Goal: Book appointment/travel/reservation

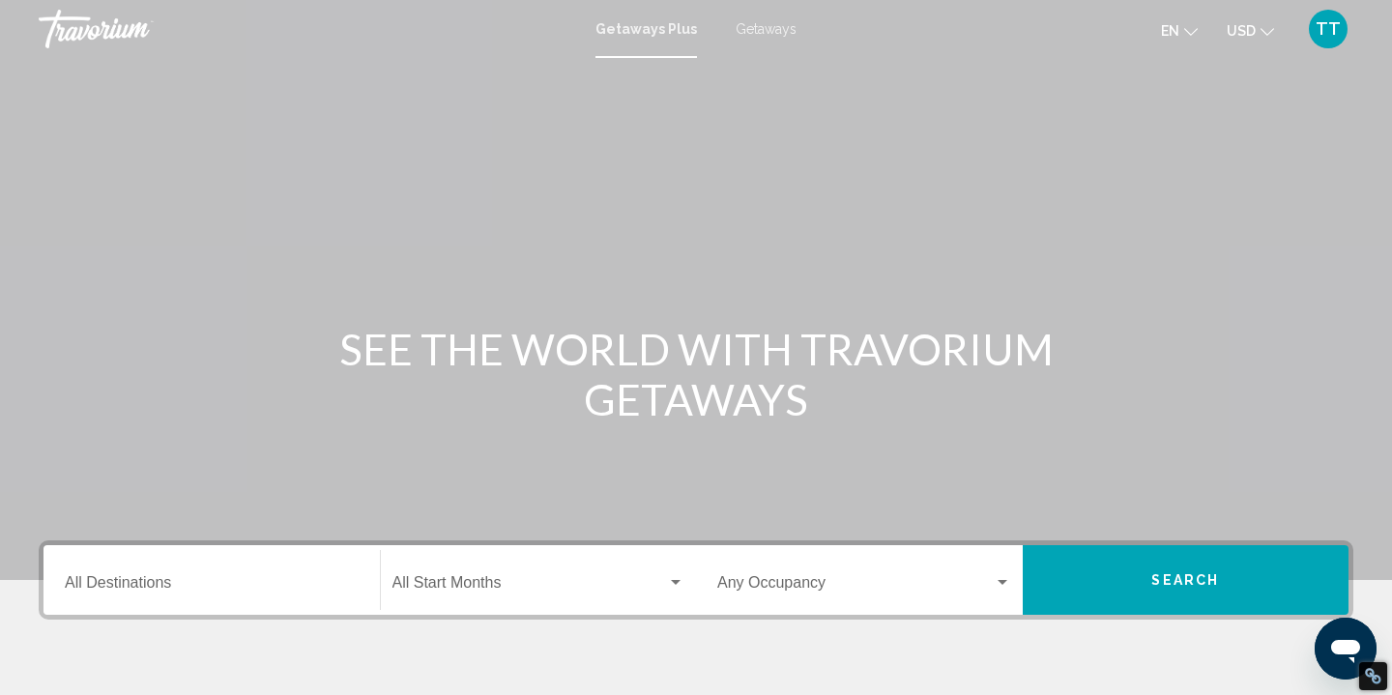
click at [224, 577] on div "Destination All Destinations" at bounding box center [212, 580] width 294 height 61
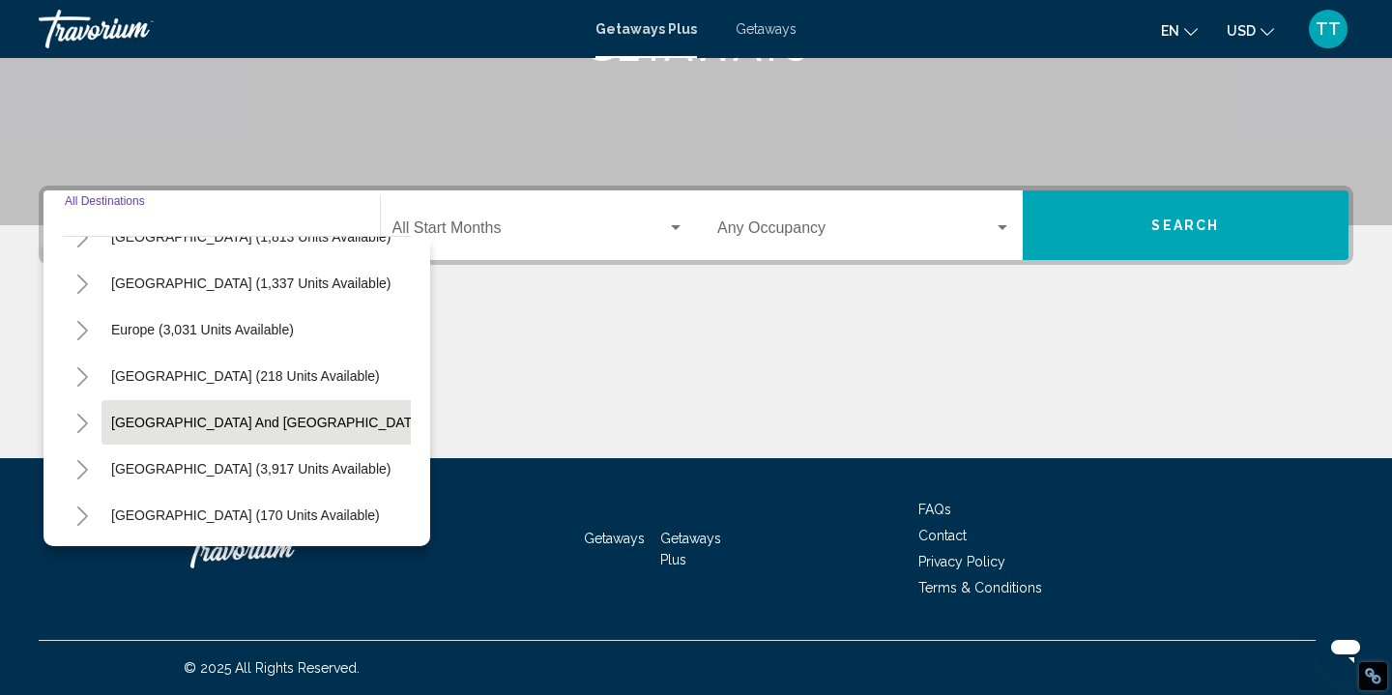
scroll to position [173, 0]
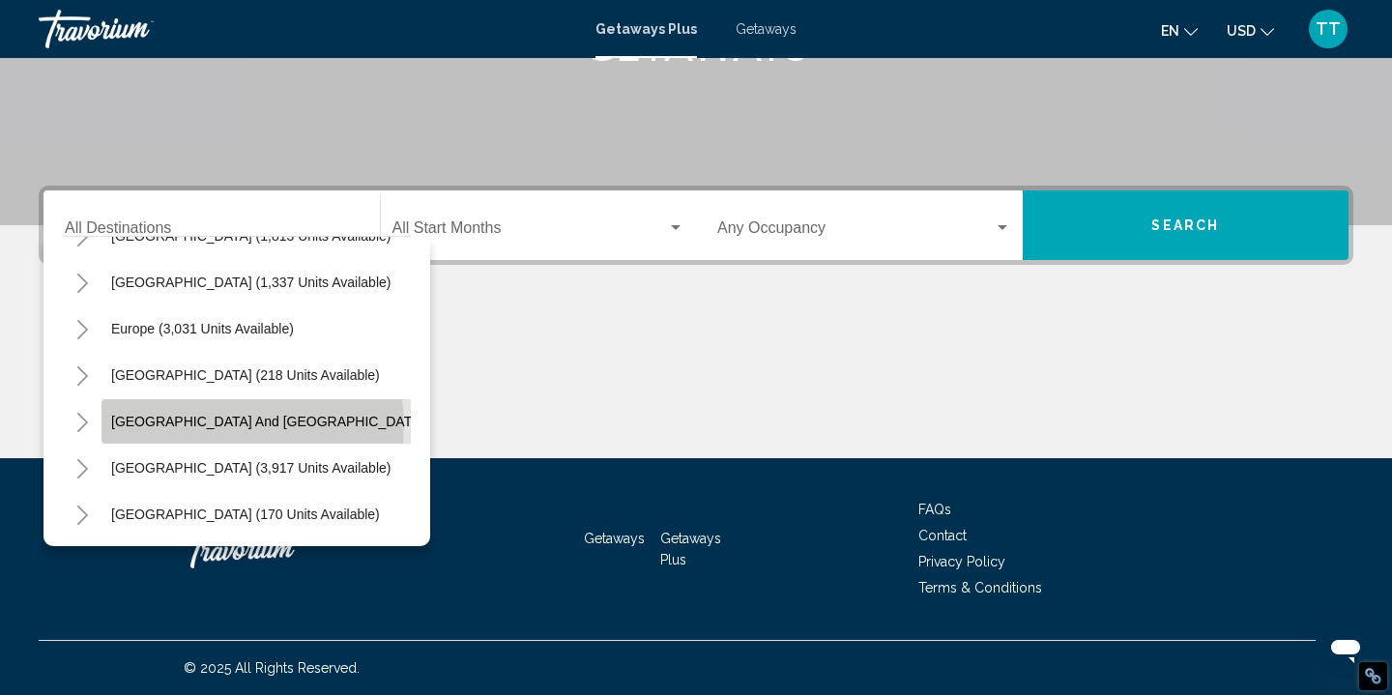
click at [241, 425] on span "[GEOGRAPHIC_DATA] and [GEOGRAPHIC_DATA] (83 units available)" at bounding box center [327, 421] width 433 height 15
type input "**********"
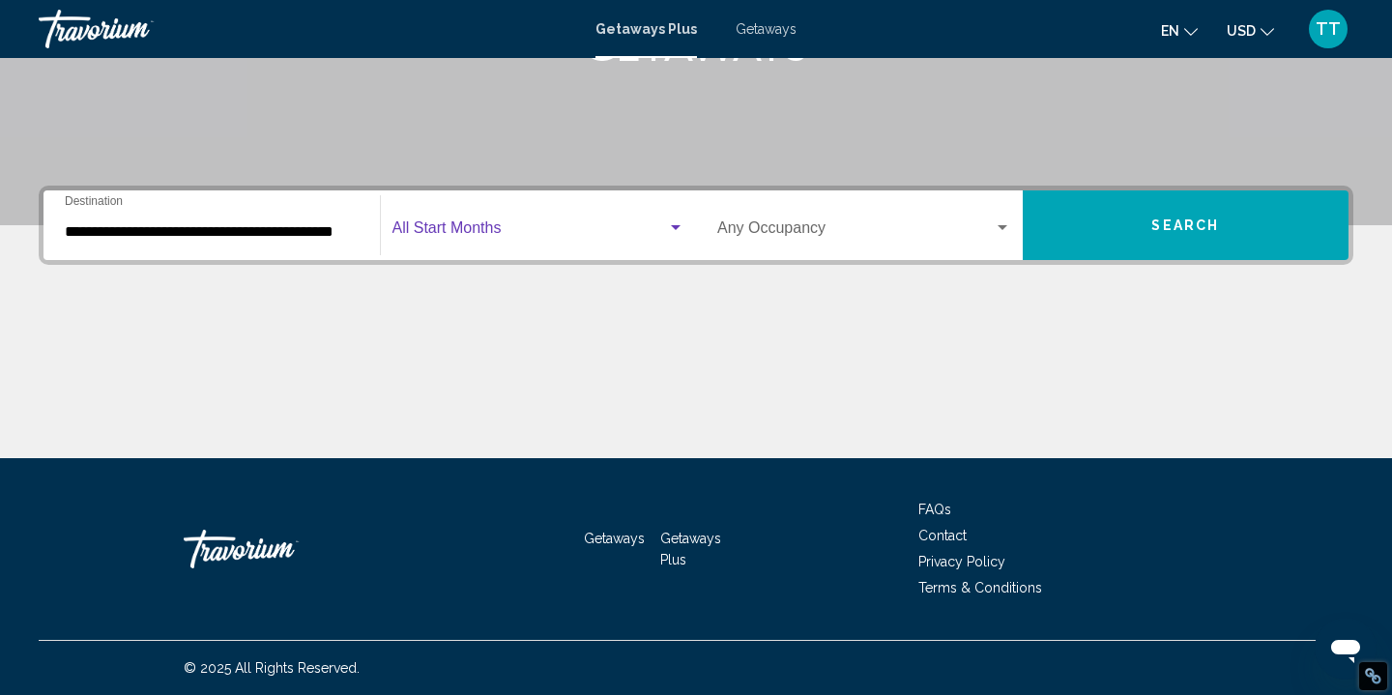
click at [436, 230] on span "Search widget" at bounding box center [529, 231] width 275 height 17
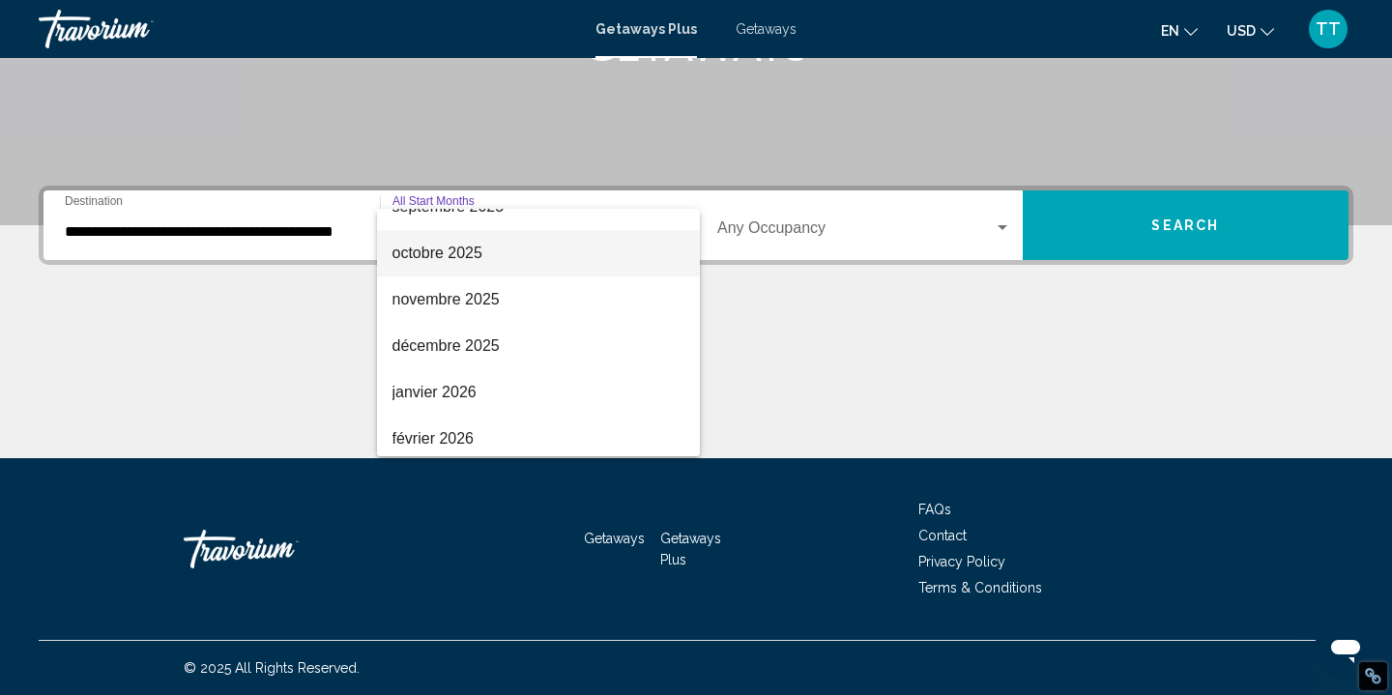
scroll to position [209, 0]
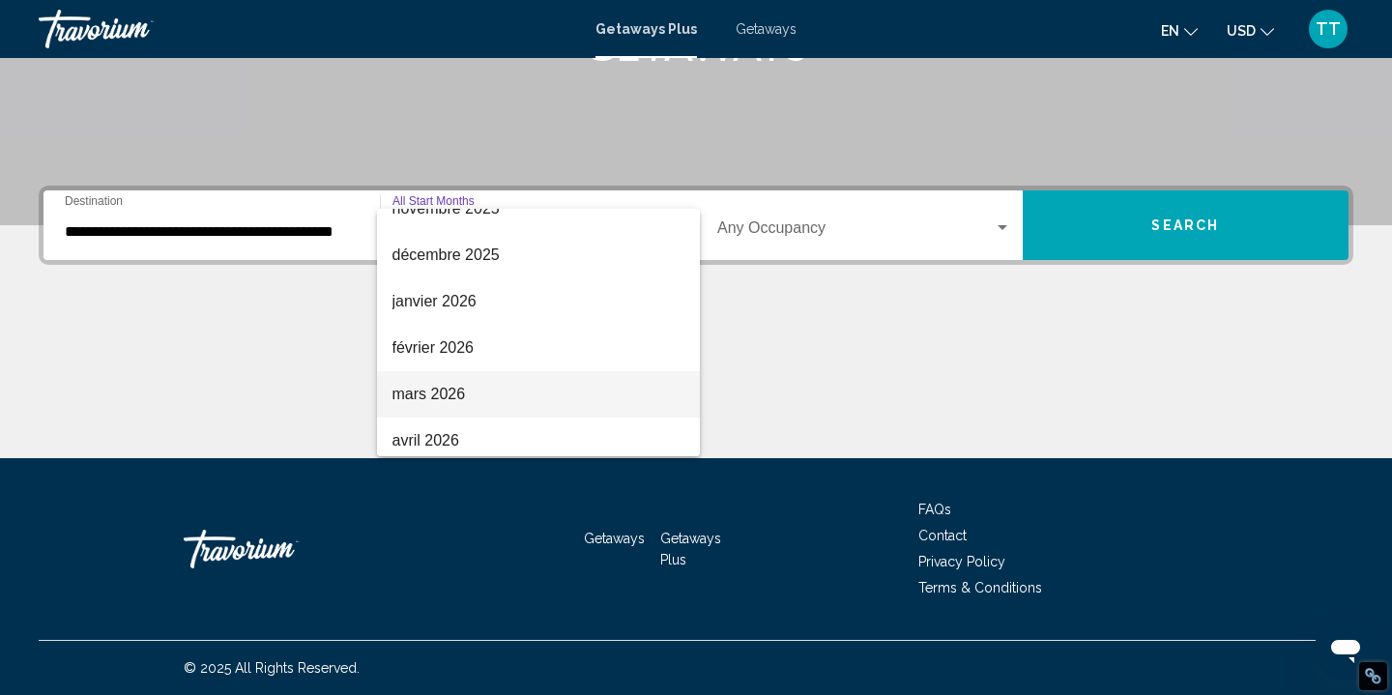
click at [452, 393] on span "mars 2026" at bounding box center [538, 394] width 293 height 46
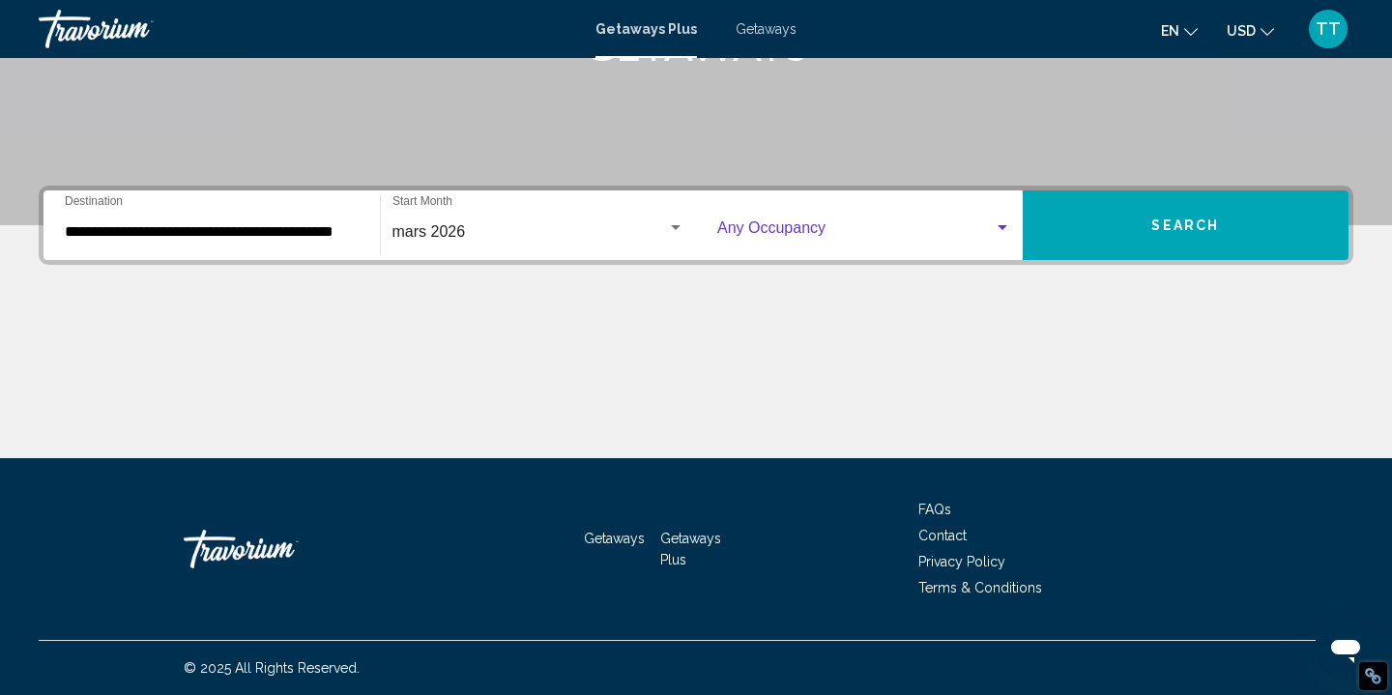
click at [806, 234] on span "Search widget" at bounding box center [855, 231] width 276 height 17
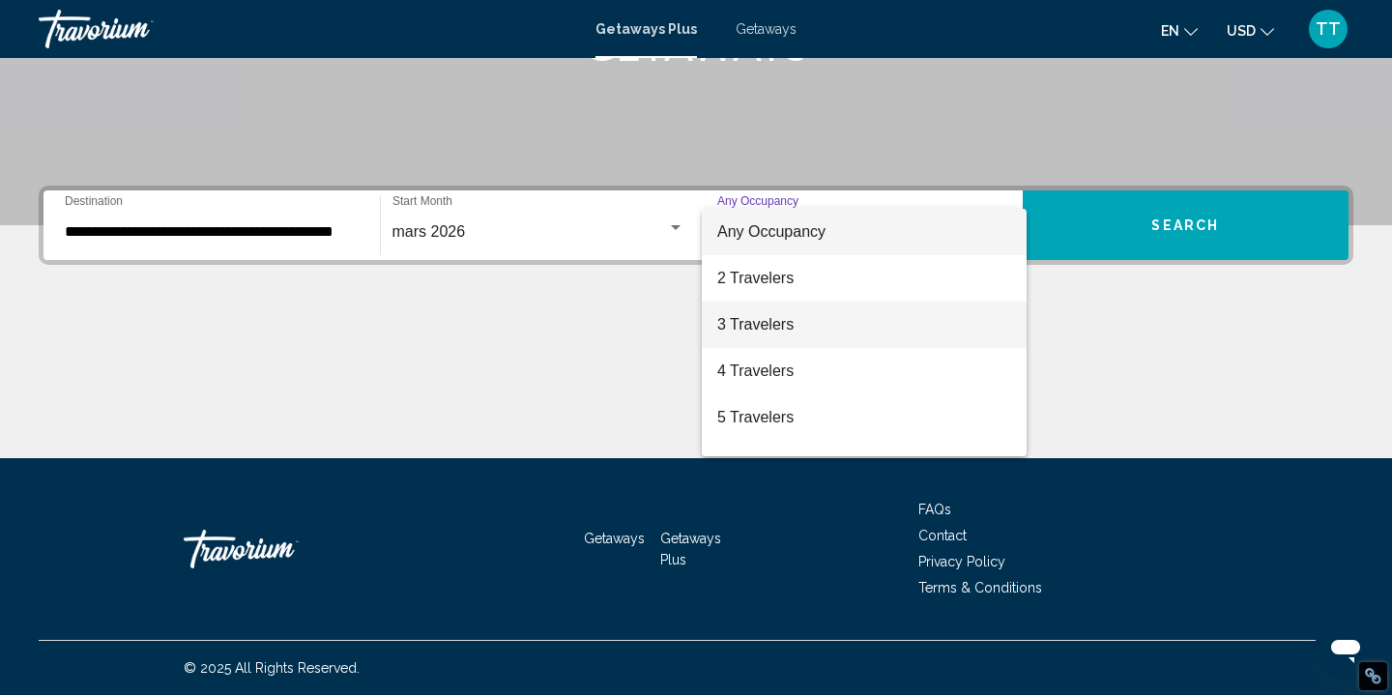
click at [772, 329] on span "3 Travelers" at bounding box center [864, 325] width 294 height 46
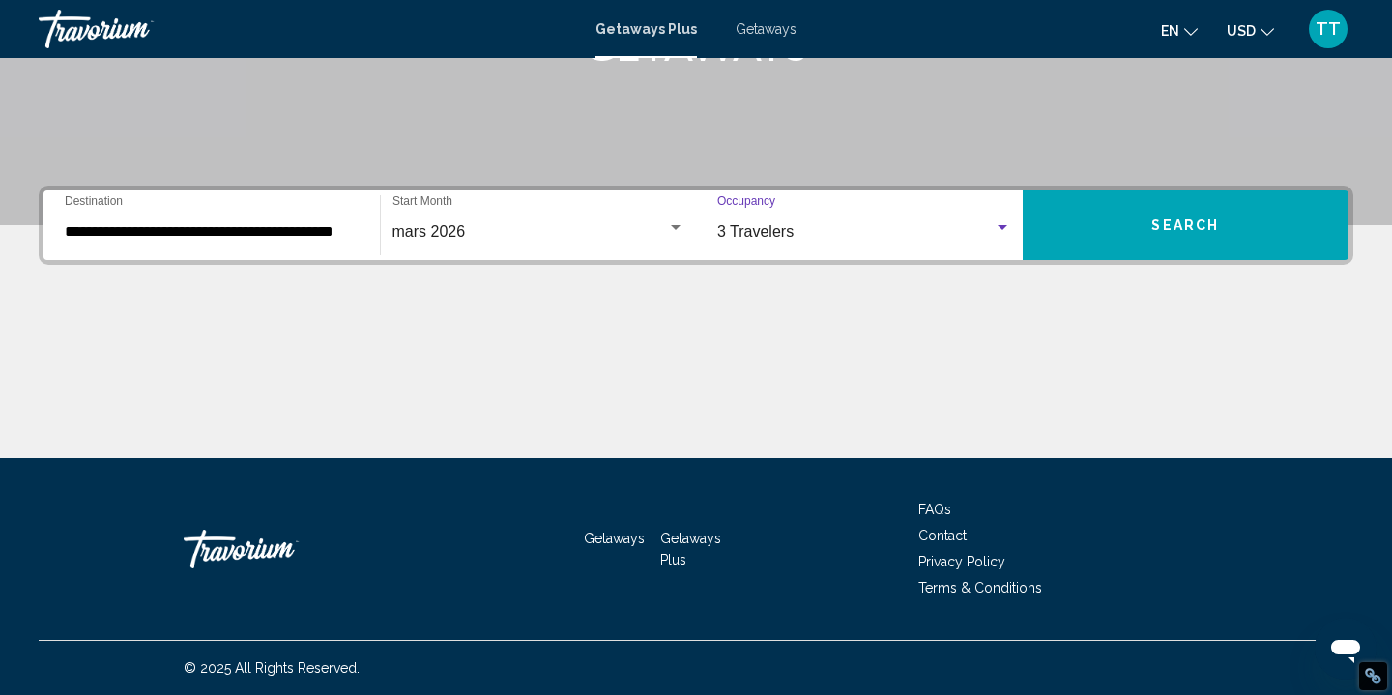
click at [1145, 223] on button "Search" at bounding box center [1186, 225] width 327 height 70
